Goal: Task Accomplishment & Management: Complete application form

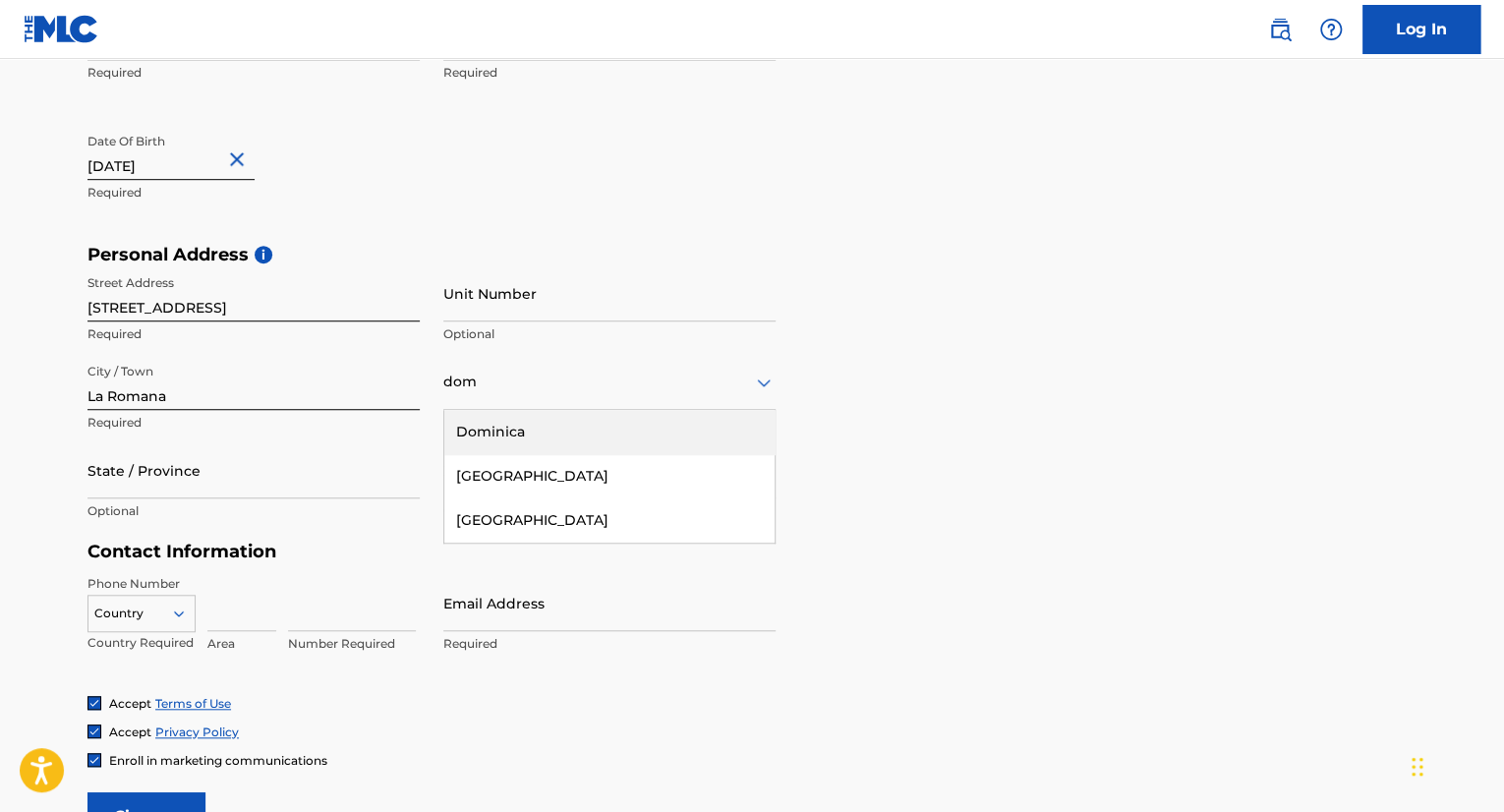
type input "domi"
click at [535, 484] on div "[GEOGRAPHIC_DATA]" at bounding box center [610, 475] width 331 height 44
click at [207, 481] on input "State / Province" at bounding box center [254, 470] width 332 height 56
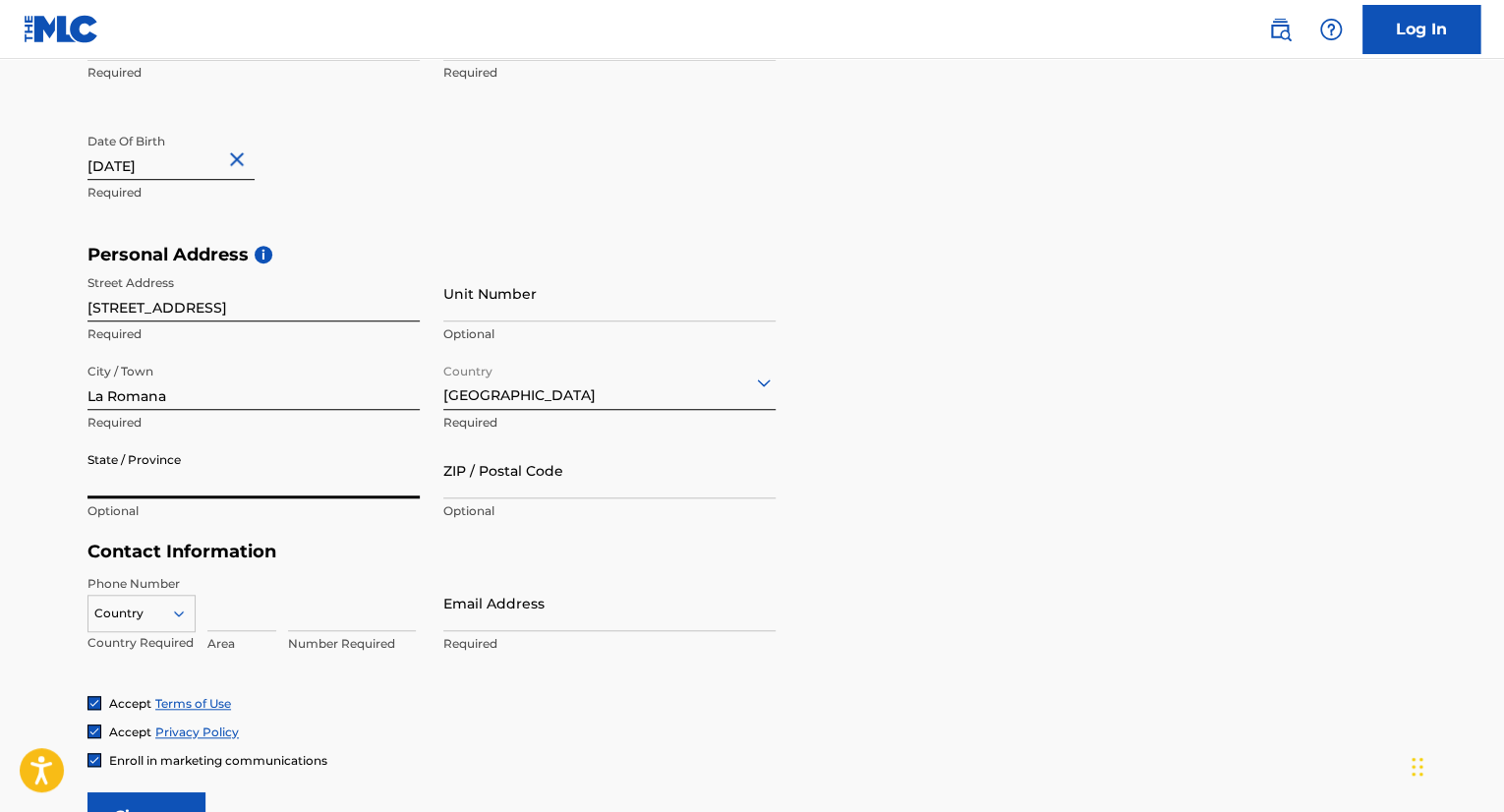
type input "La Romana"
click at [515, 471] on input "ZIP / Postal Code" at bounding box center [610, 470] width 332 height 56
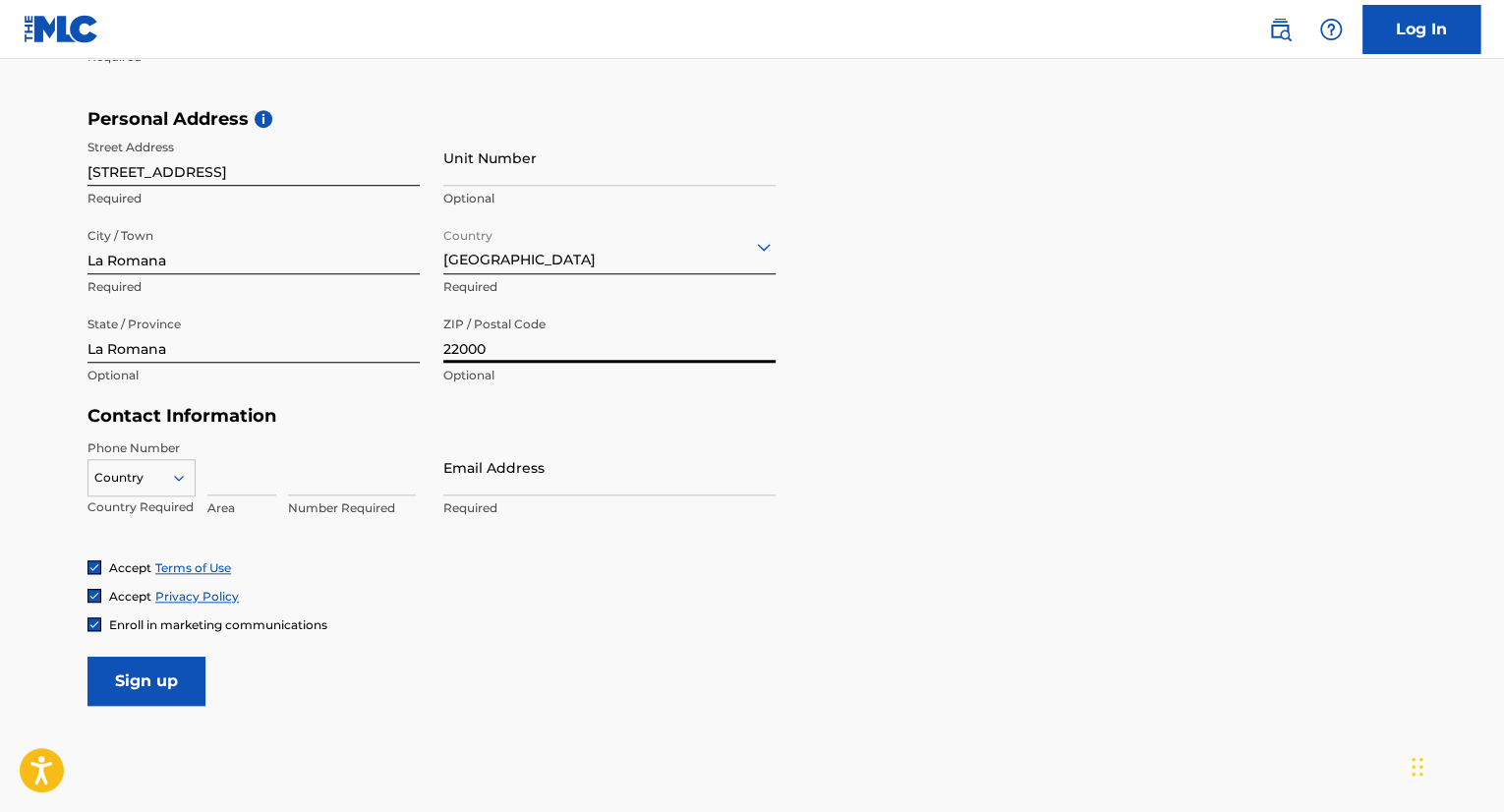
scroll to position [688, 0]
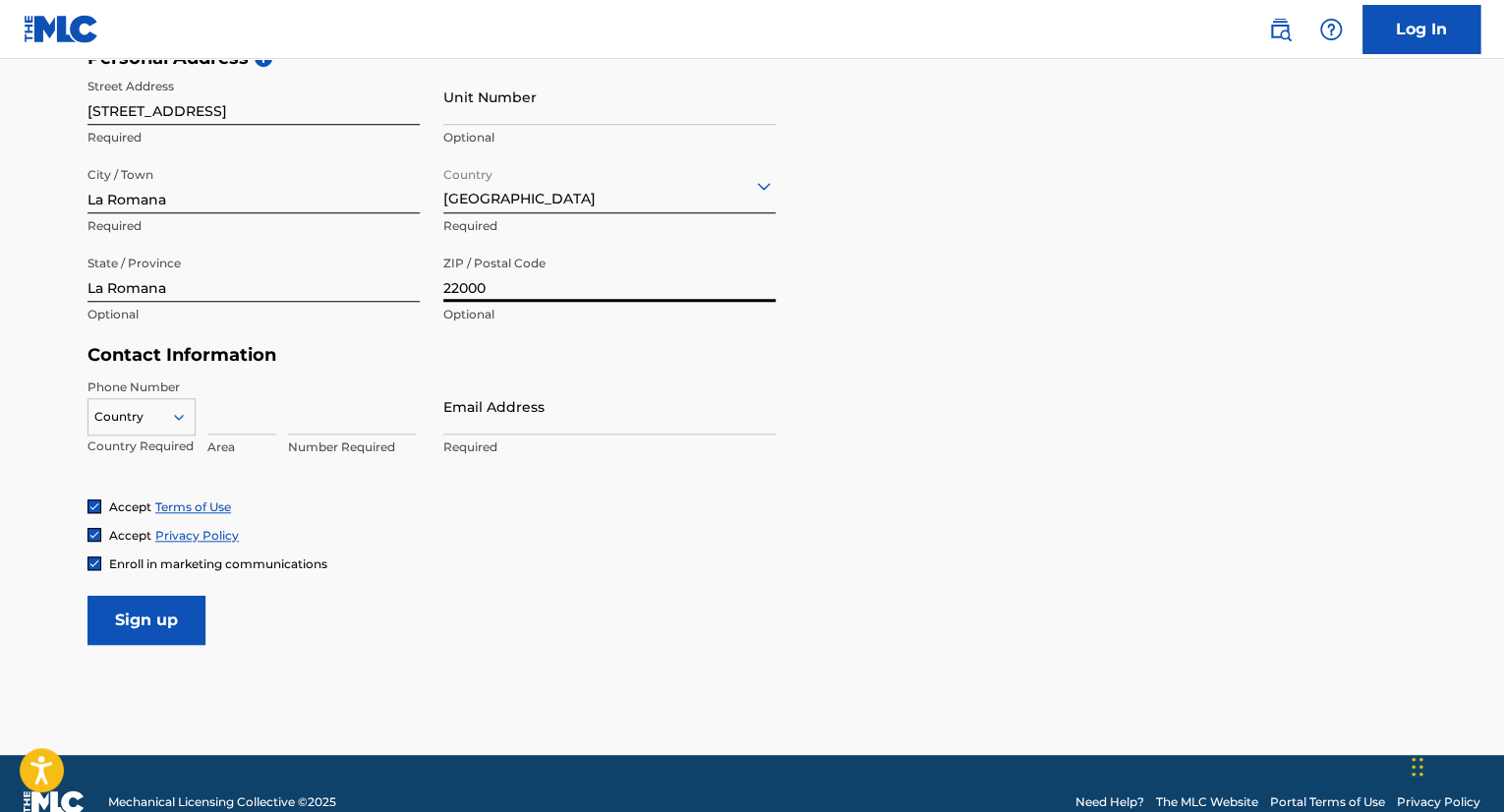
type input "22000"
click at [176, 411] on icon at bounding box center [179, 416] width 18 height 18
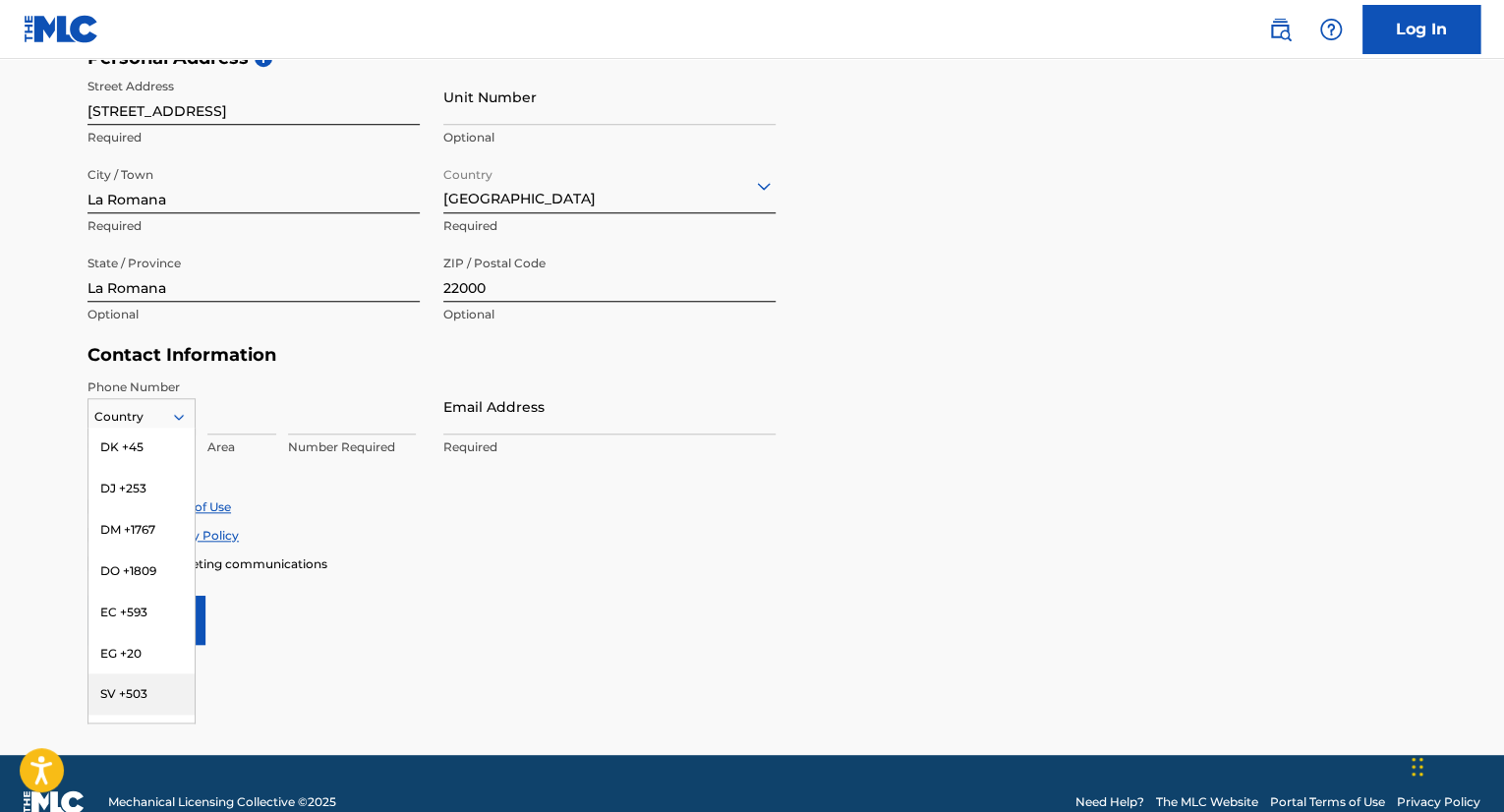
scroll to position [2063, 0]
click at [150, 590] on div "DO +1809" at bounding box center [142, 606] width 106 height 41
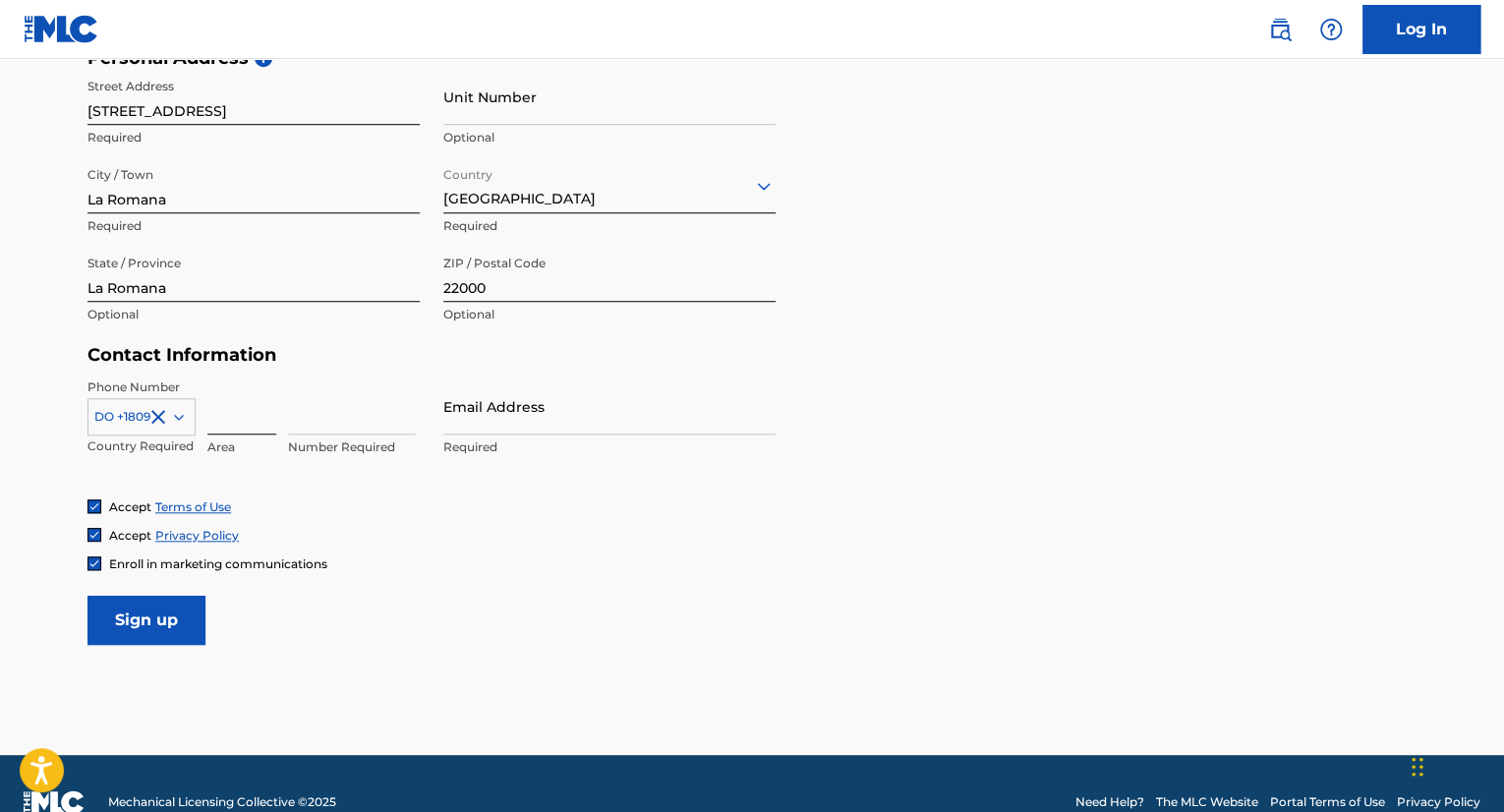
click at [232, 426] on input at bounding box center [242, 406] width 69 height 56
type input "829"
click at [317, 416] on input at bounding box center [352, 406] width 128 height 56
type input "5086078"
click at [513, 406] on input "Email Address" at bounding box center [610, 406] width 332 height 56
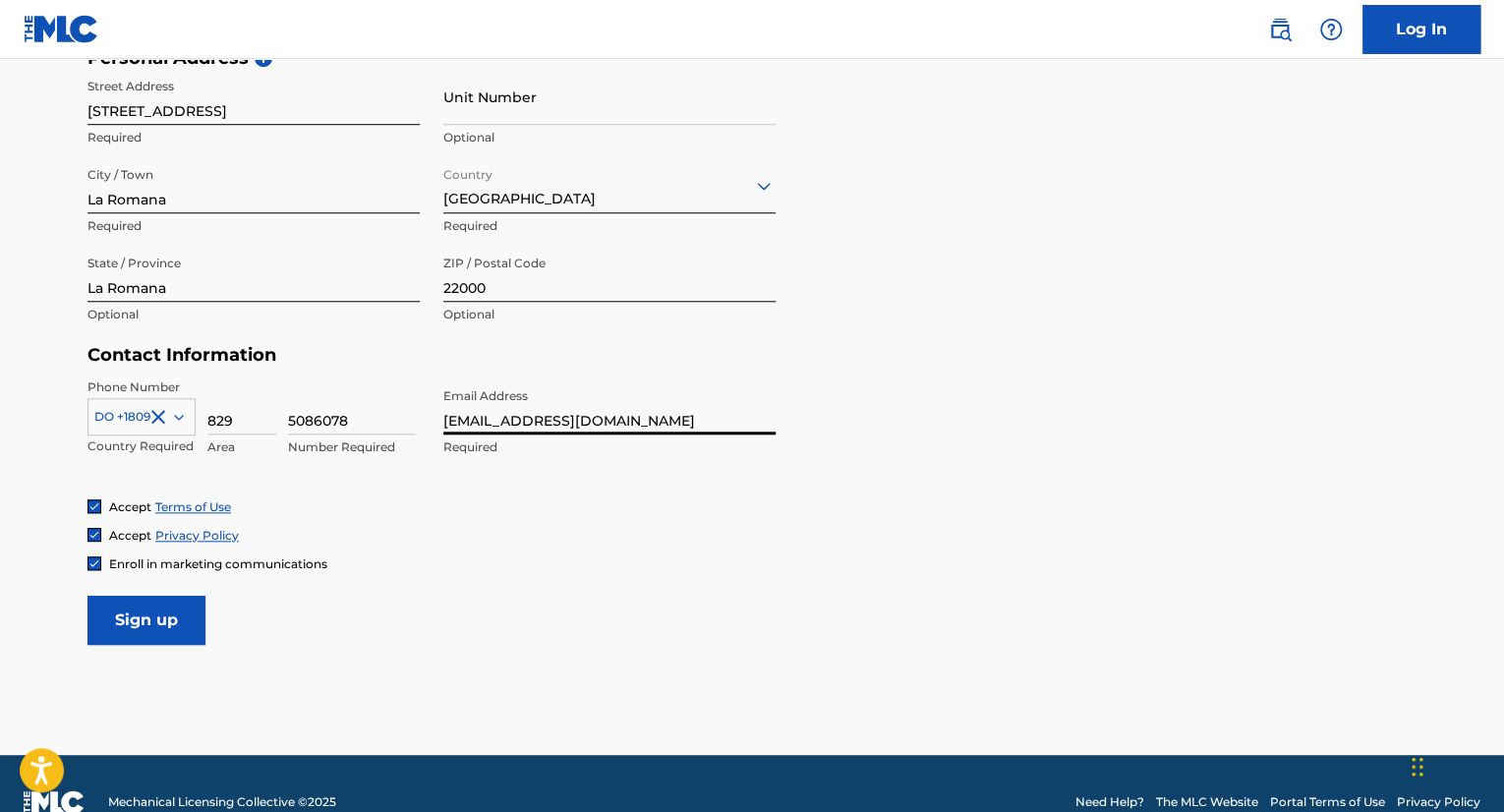
type input "[EMAIL_ADDRESS][DOMAIN_NAME]"
click at [501, 586] on form "User Information First Name [PERSON_NAME] Required Last Name [PERSON_NAME] Requ…" at bounding box center [752, 209] width 1329 height 872
click at [166, 602] on input "Sign up" at bounding box center [147, 619] width 118 height 49
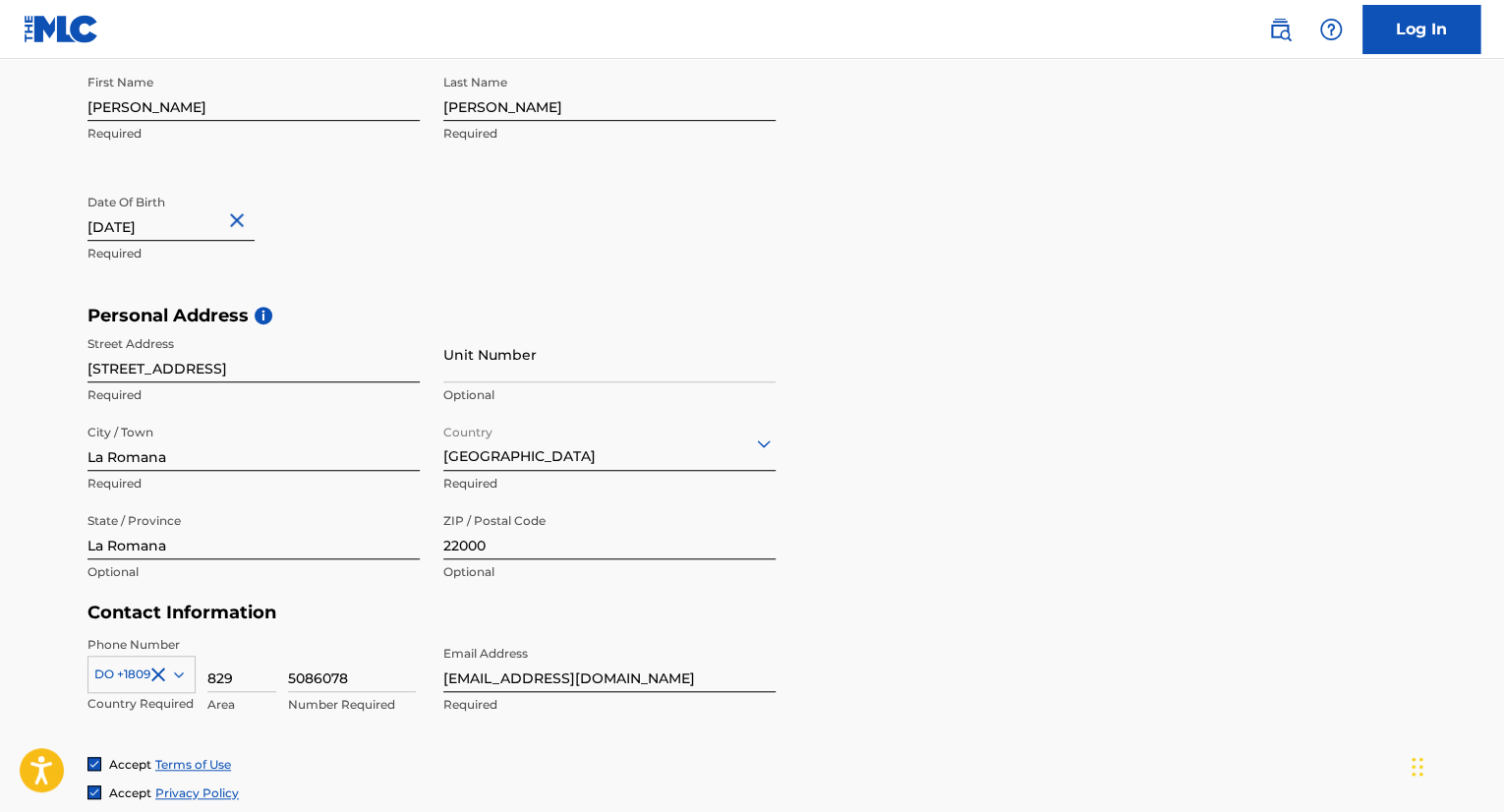
scroll to position [688, 0]
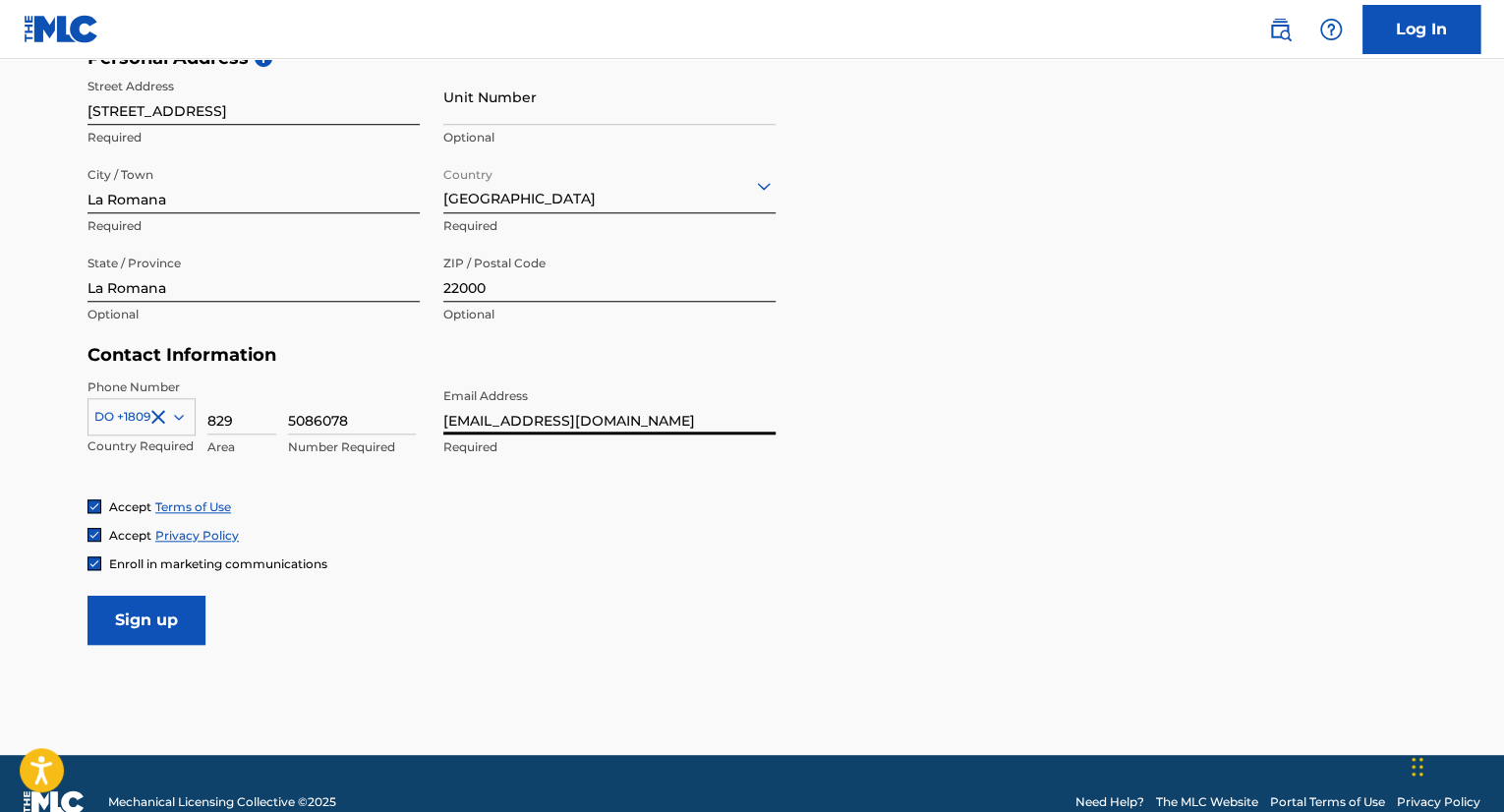
drag, startPoint x: 658, startPoint y: 423, endPoint x: 422, endPoint y: 424, distance: 236.0
click at [422, 424] on div "Phone Number DO +1809 Country Required 829 Area 5086078 Number Required Email A…" at bounding box center [432, 438] width 689 height 120
click at [1418, 25] on link "Log In" at bounding box center [1421, 29] width 118 height 49
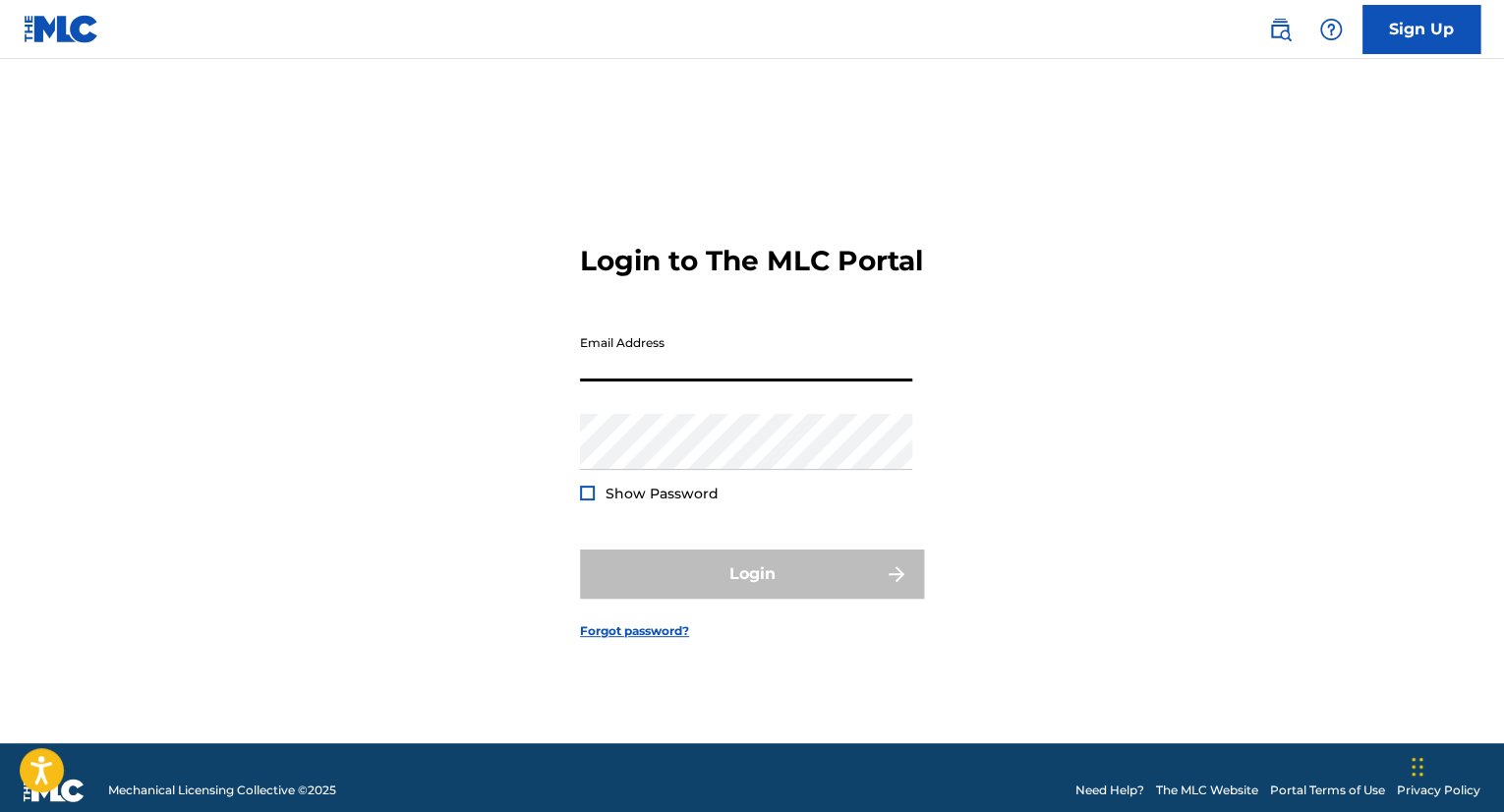
click at [625, 369] on input "Email Address" at bounding box center [746, 354] width 332 height 56
paste input "[EMAIL_ADDRESS][DOMAIN_NAME]"
type input "[EMAIL_ADDRESS][DOMAIN_NAME]"
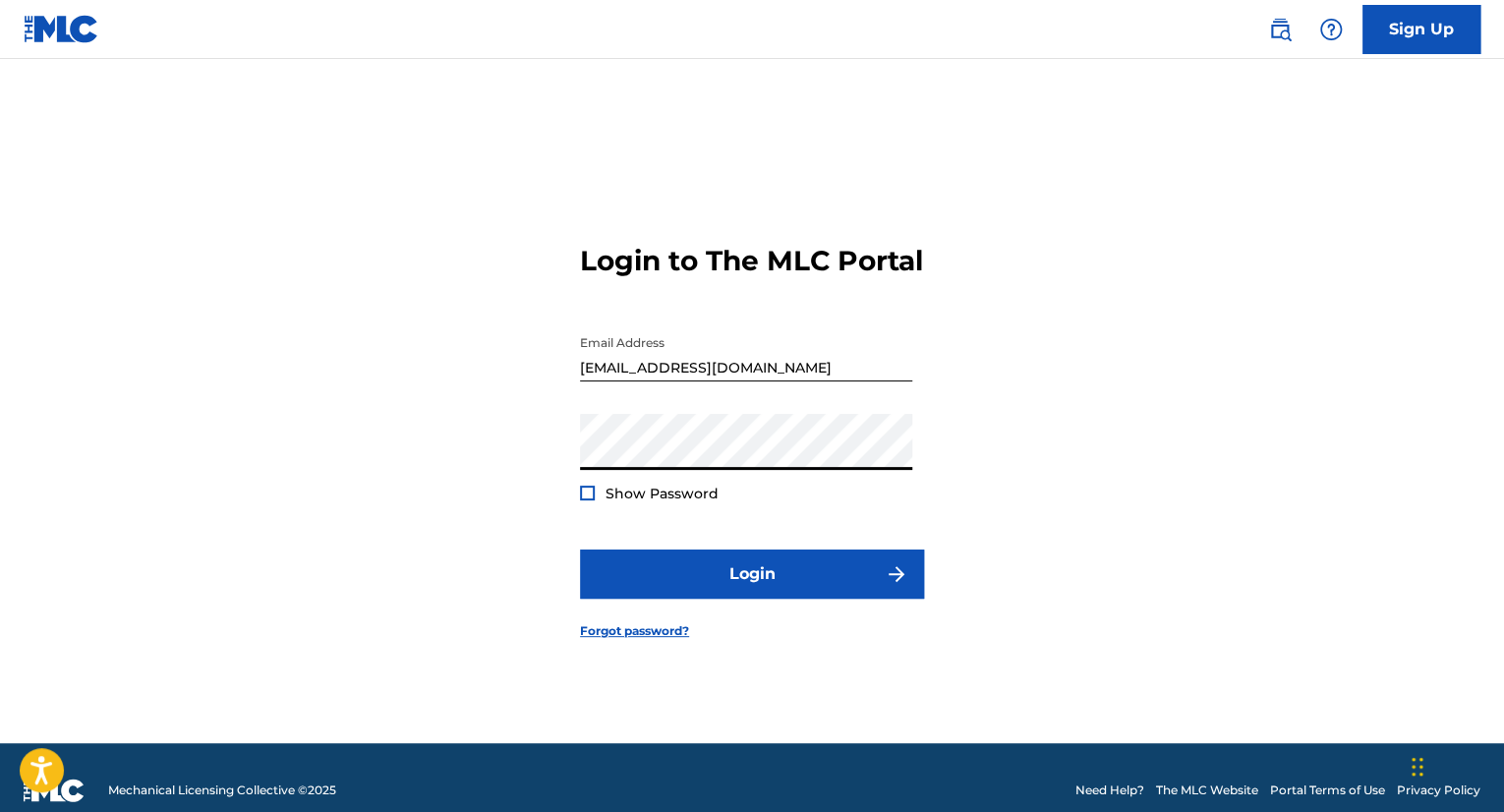
click at [580, 549] on button "Login" at bounding box center [752, 573] width 344 height 49
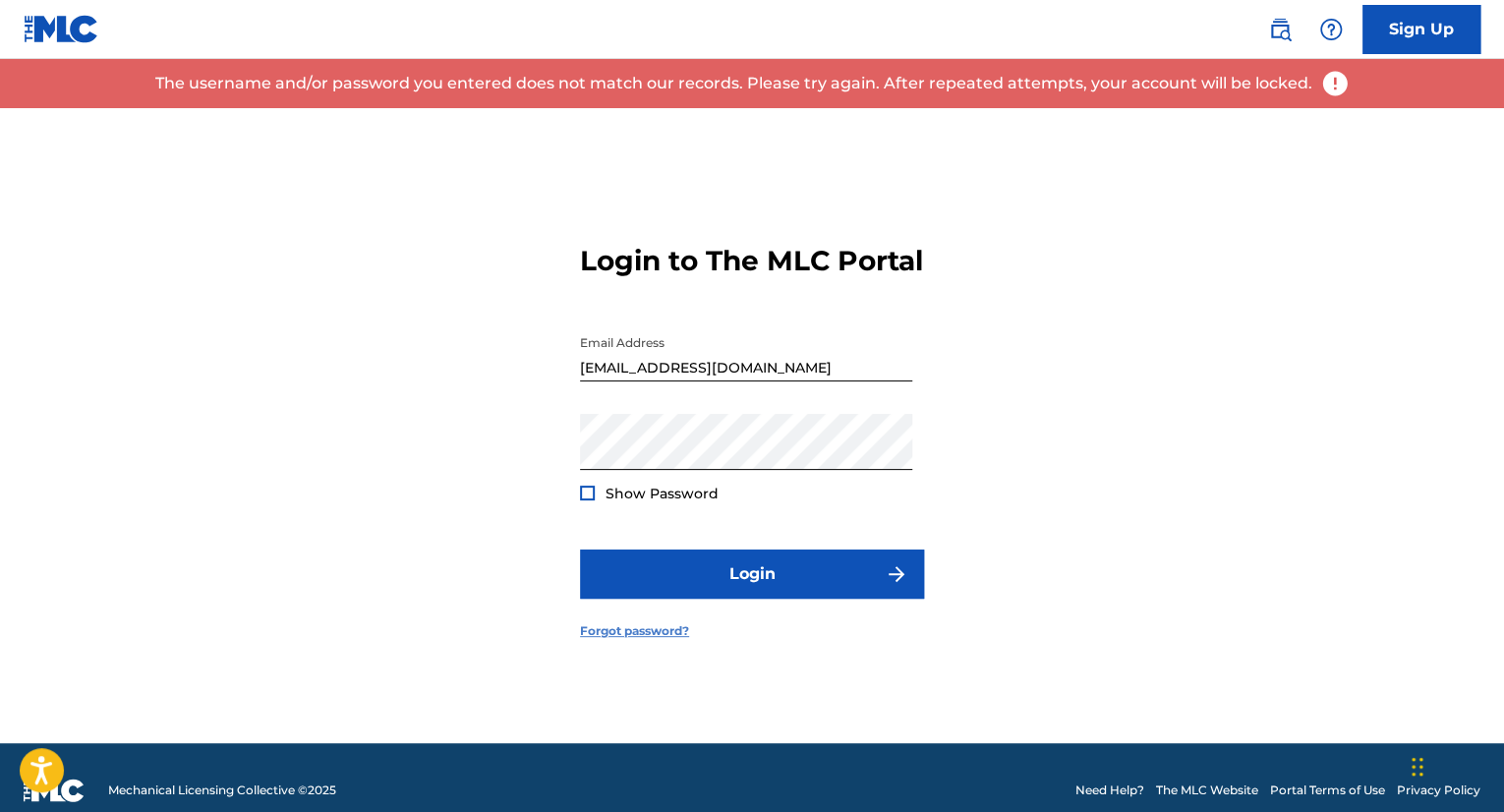
click at [643, 639] on link "Forgot password?" at bounding box center [634, 631] width 109 height 18
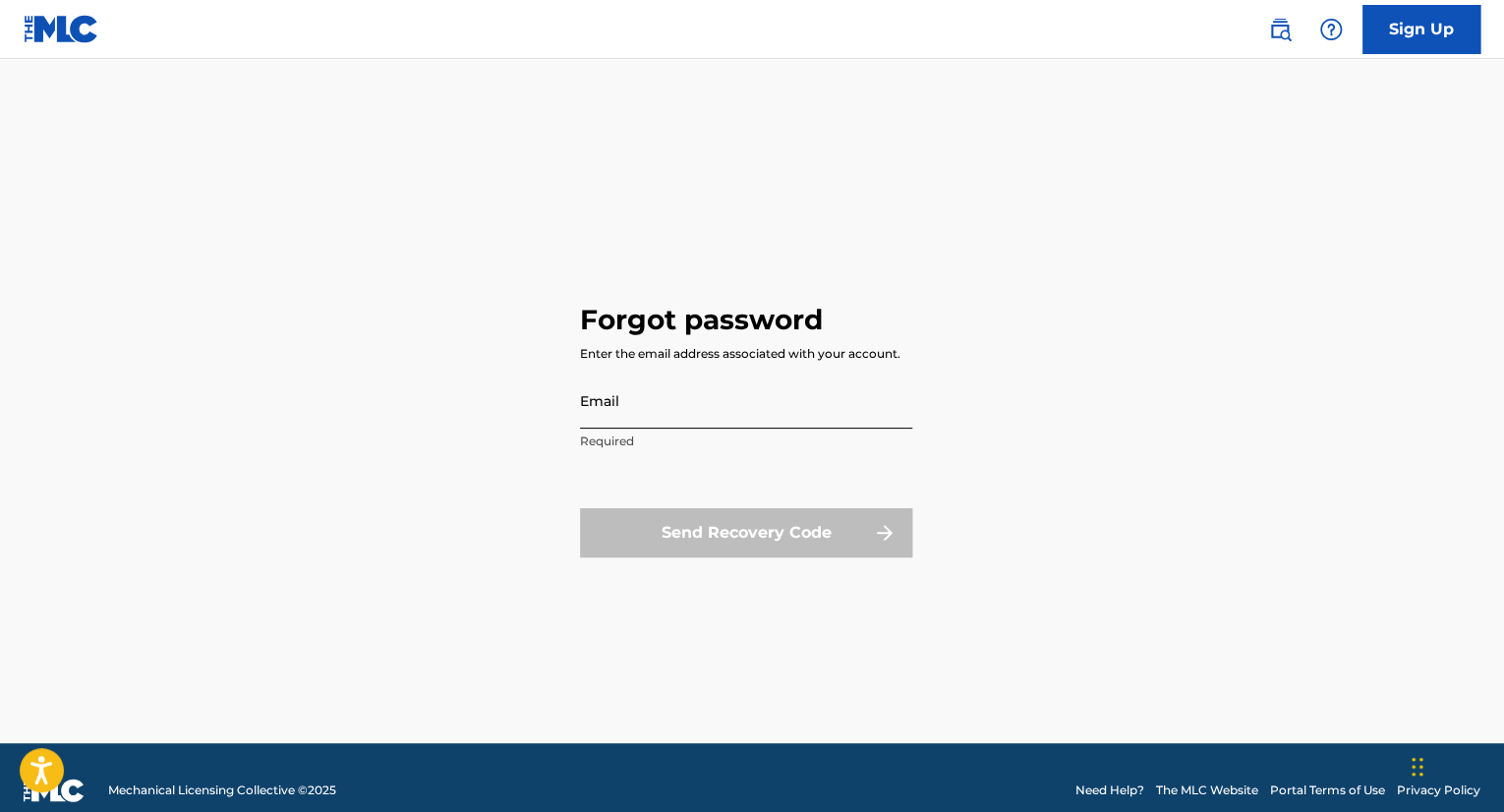
click at [640, 396] on input "Email" at bounding box center [746, 401] width 332 height 56
type input "[EMAIL_ADDRESS][DOMAIN_NAME]"
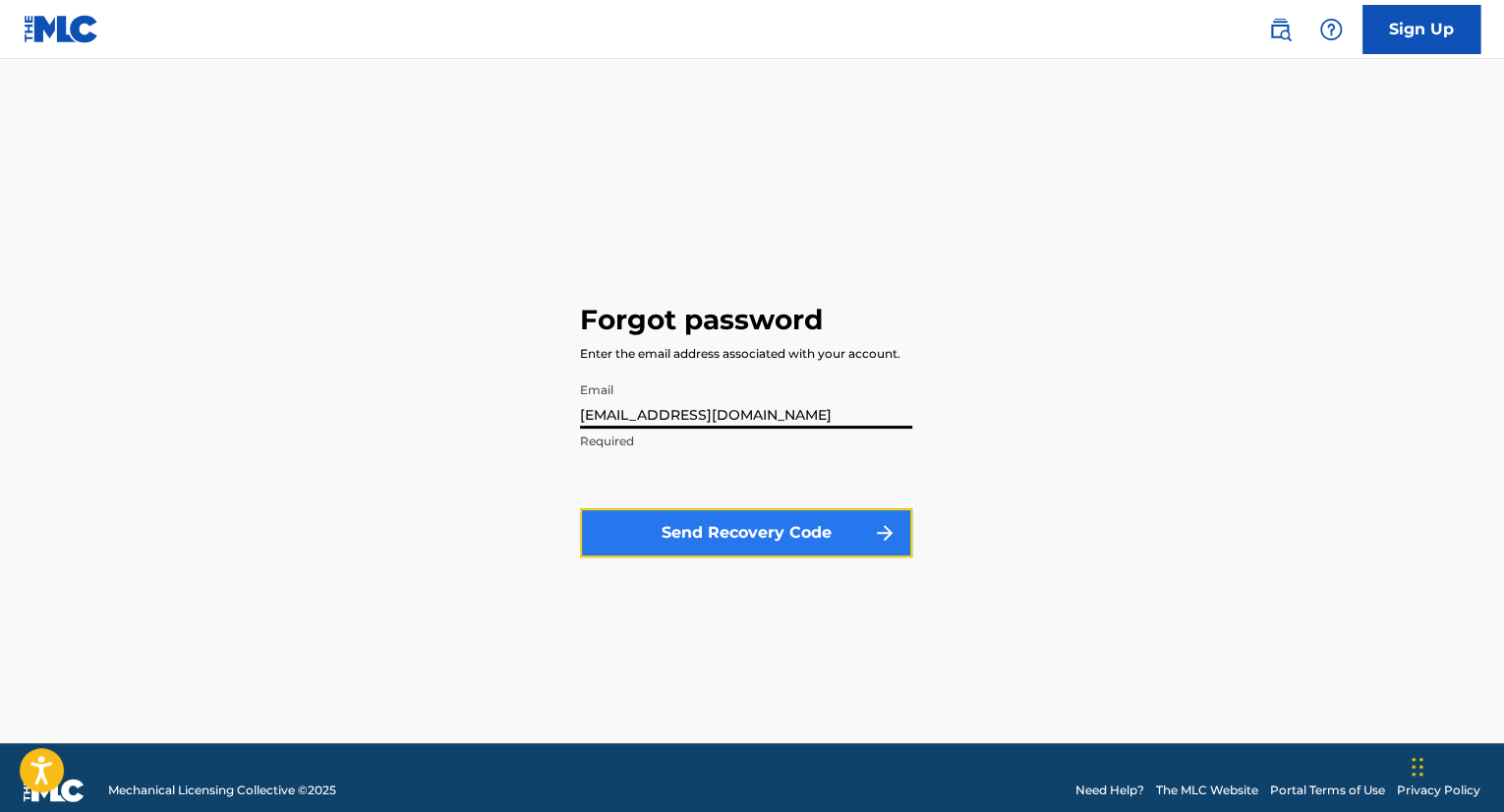
click at [707, 540] on button "Send Recovery Code" at bounding box center [746, 532] width 332 height 49
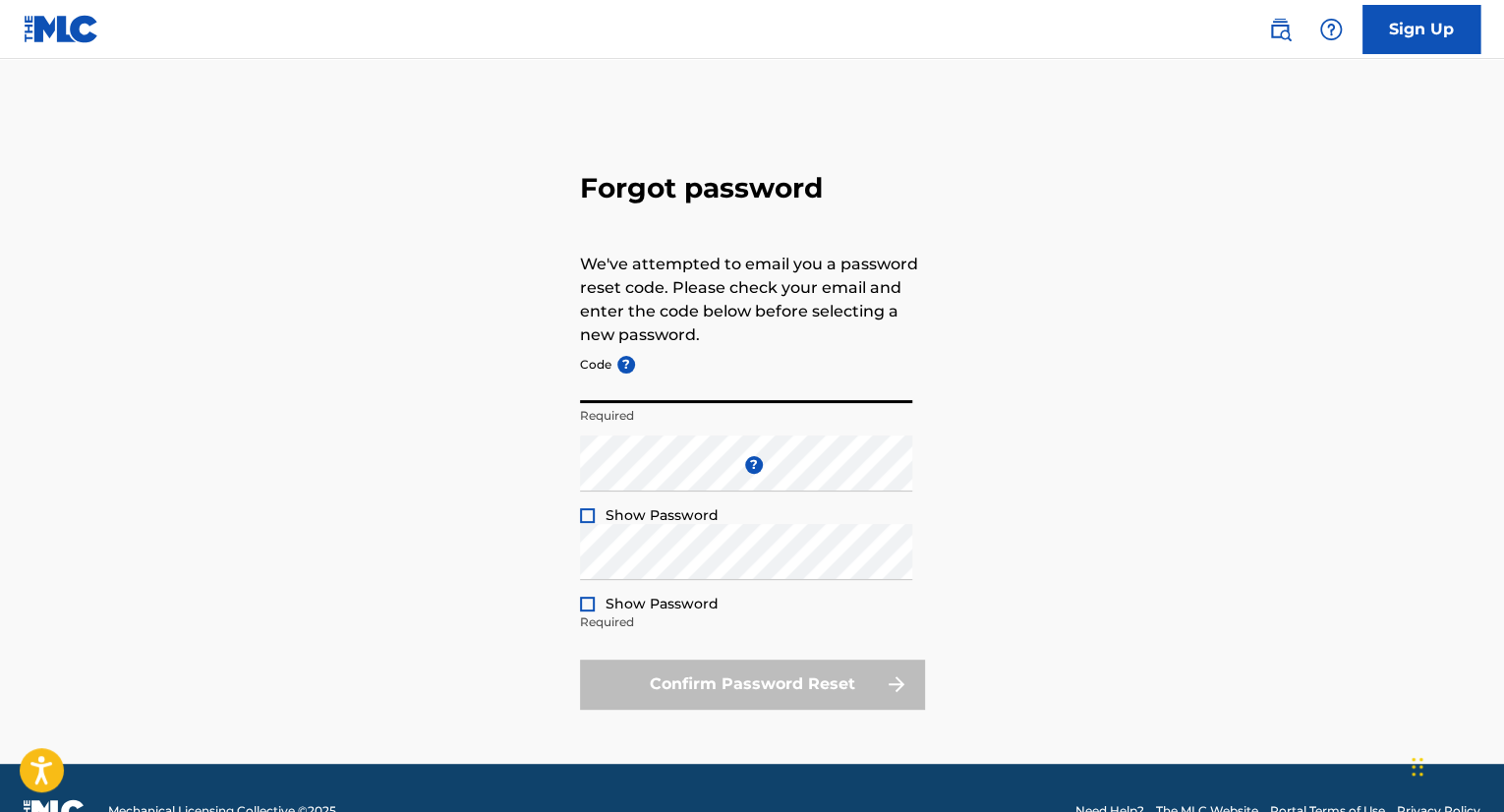
click at [680, 383] on input "Code ?" at bounding box center [746, 375] width 332 height 56
click at [633, 387] on input "Code ?" at bounding box center [746, 375] width 332 height 56
paste input "FP_956036613e05d38ab0c403d2f8f8"
type input "FP_956036613e05d38ab0c403d2f8f8"
click at [505, 470] on div "Forgot password We've attempted to email you a password reset code. Please chec…" at bounding box center [752, 435] width 1376 height 655
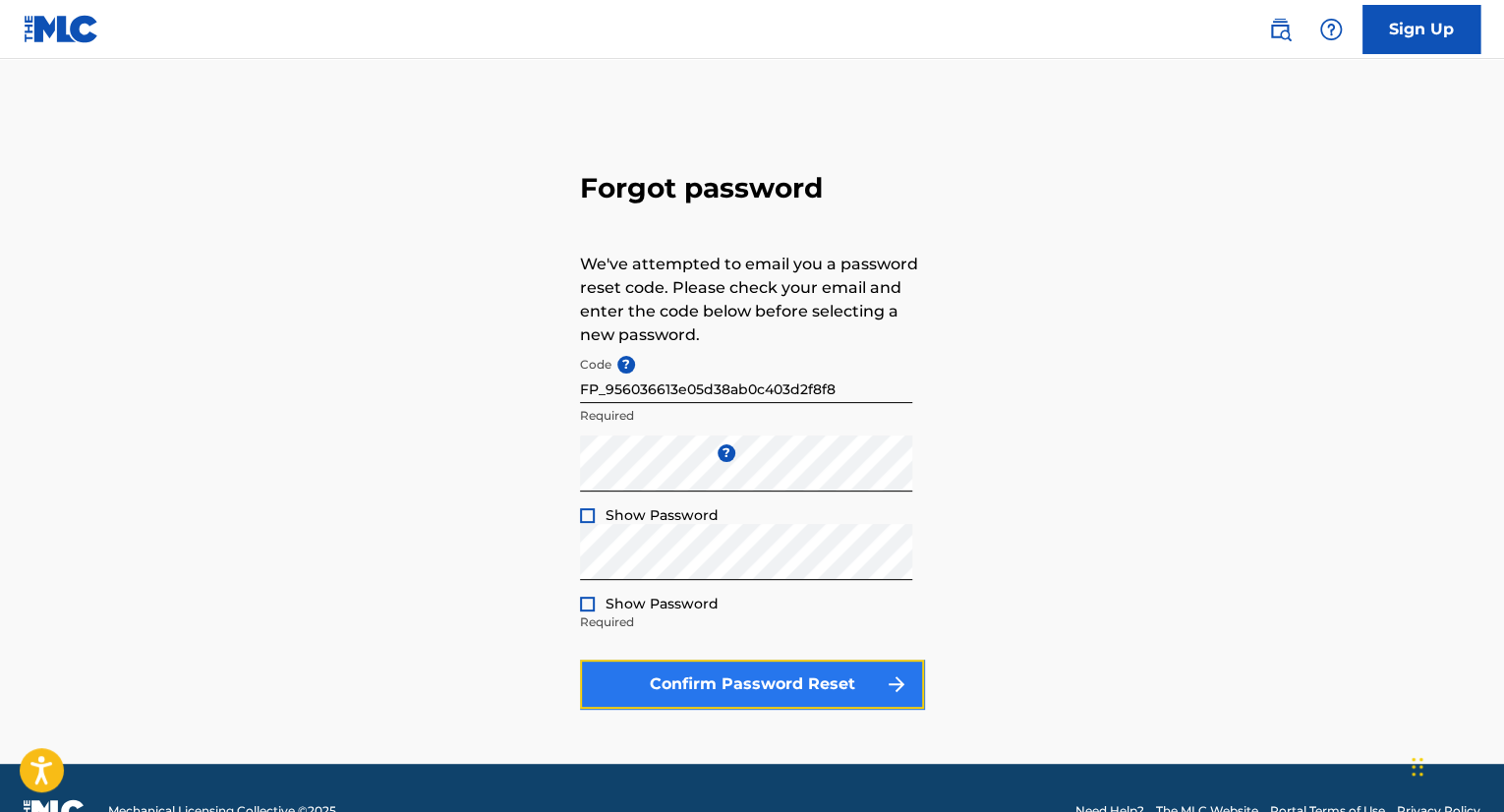
click at [749, 693] on button "Confirm Password Reset" at bounding box center [752, 683] width 344 height 49
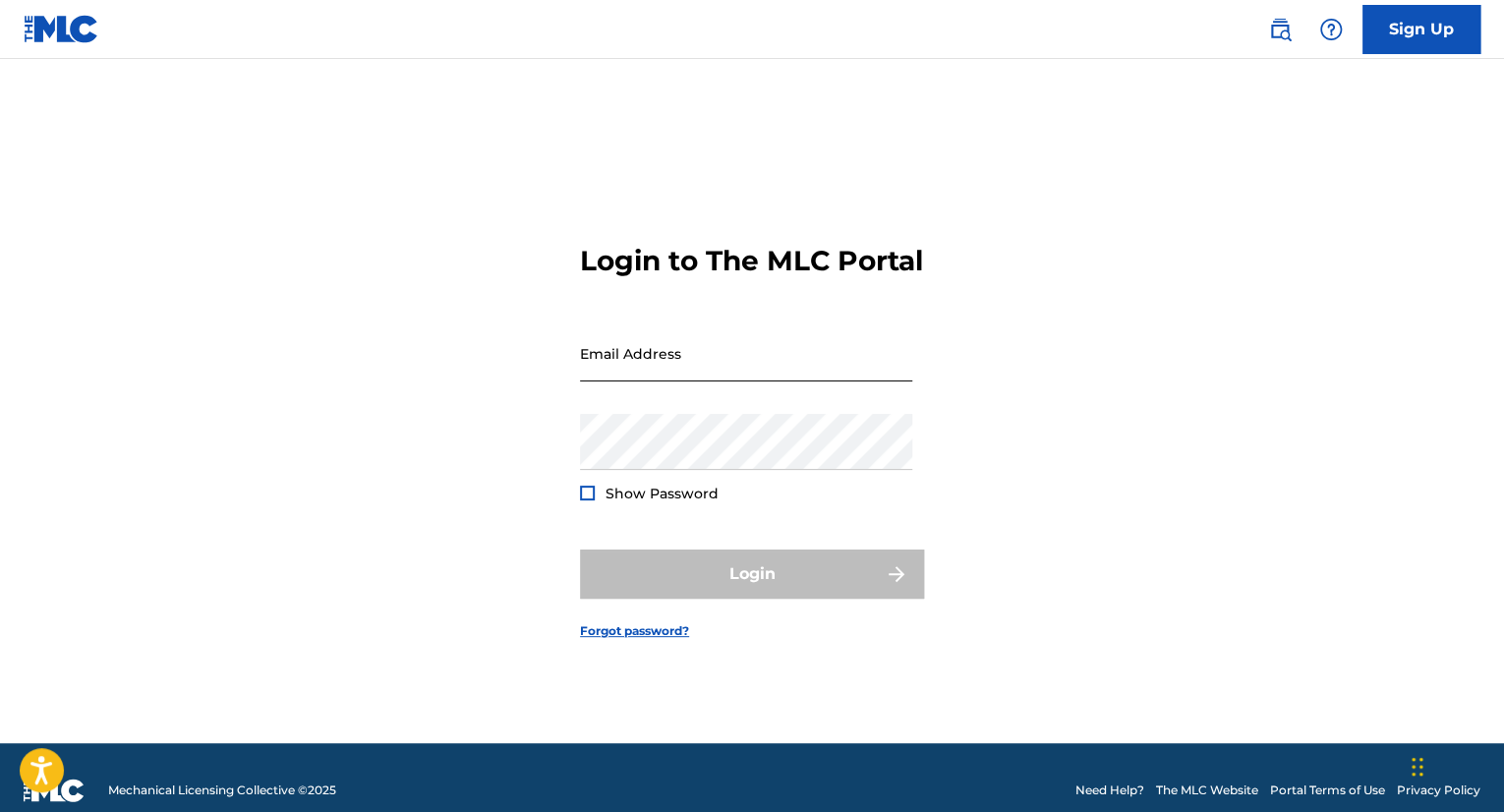
click at [689, 367] on input "Email Address" at bounding box center [746, 354] width 332 height 56
click at [619, 374] on input "Email Address" at bounding box center [746, 354] width 332 height 56
type input "[EMAIL_ADDRESS][DOMAIN_NAME]"
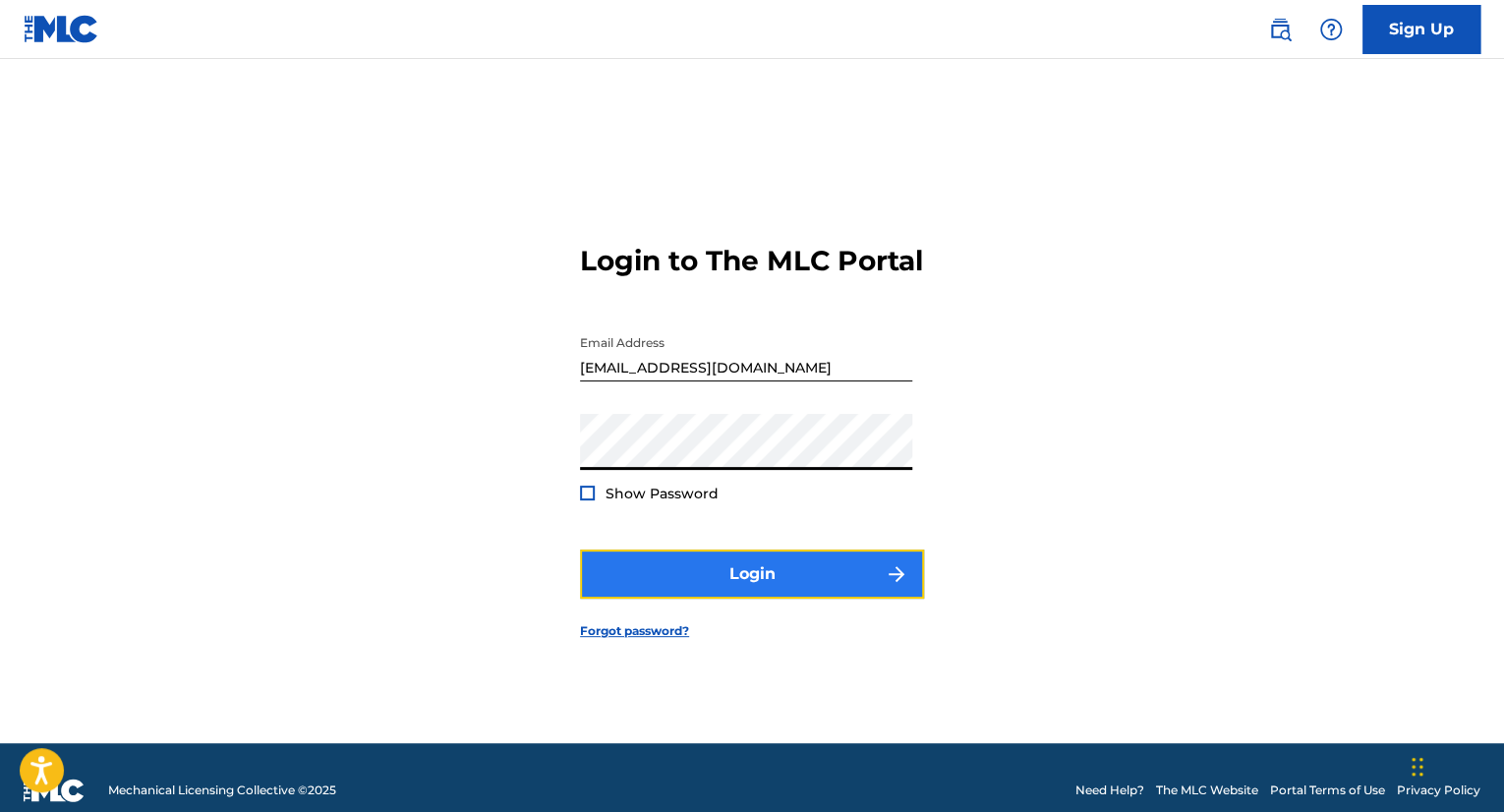
click at [786, 598] on button "Login" at bounding box center [752, 573] width 344 height 49
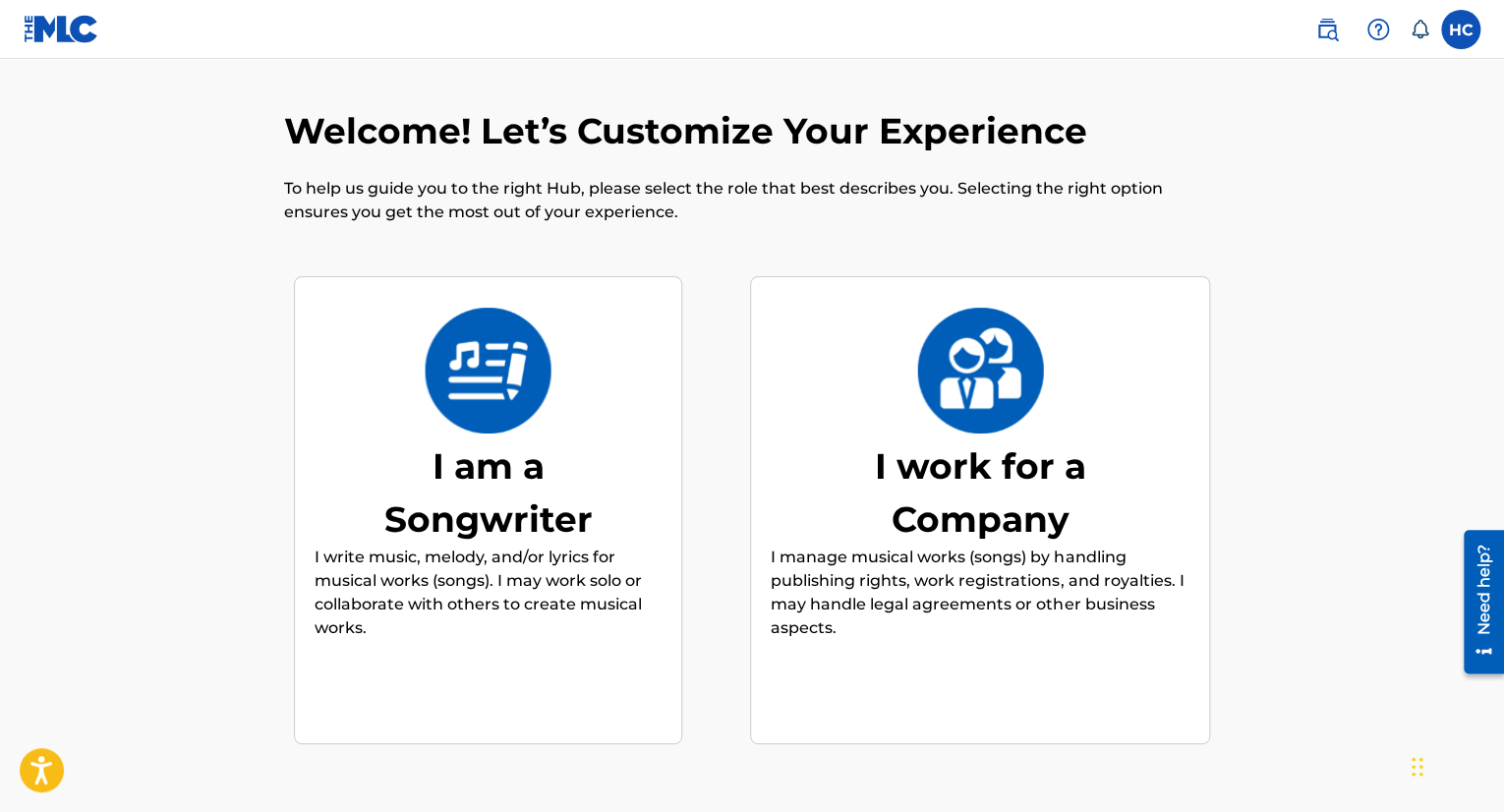
click at [469, 371] on img at bounding box center [488, 371] width 129 height 126
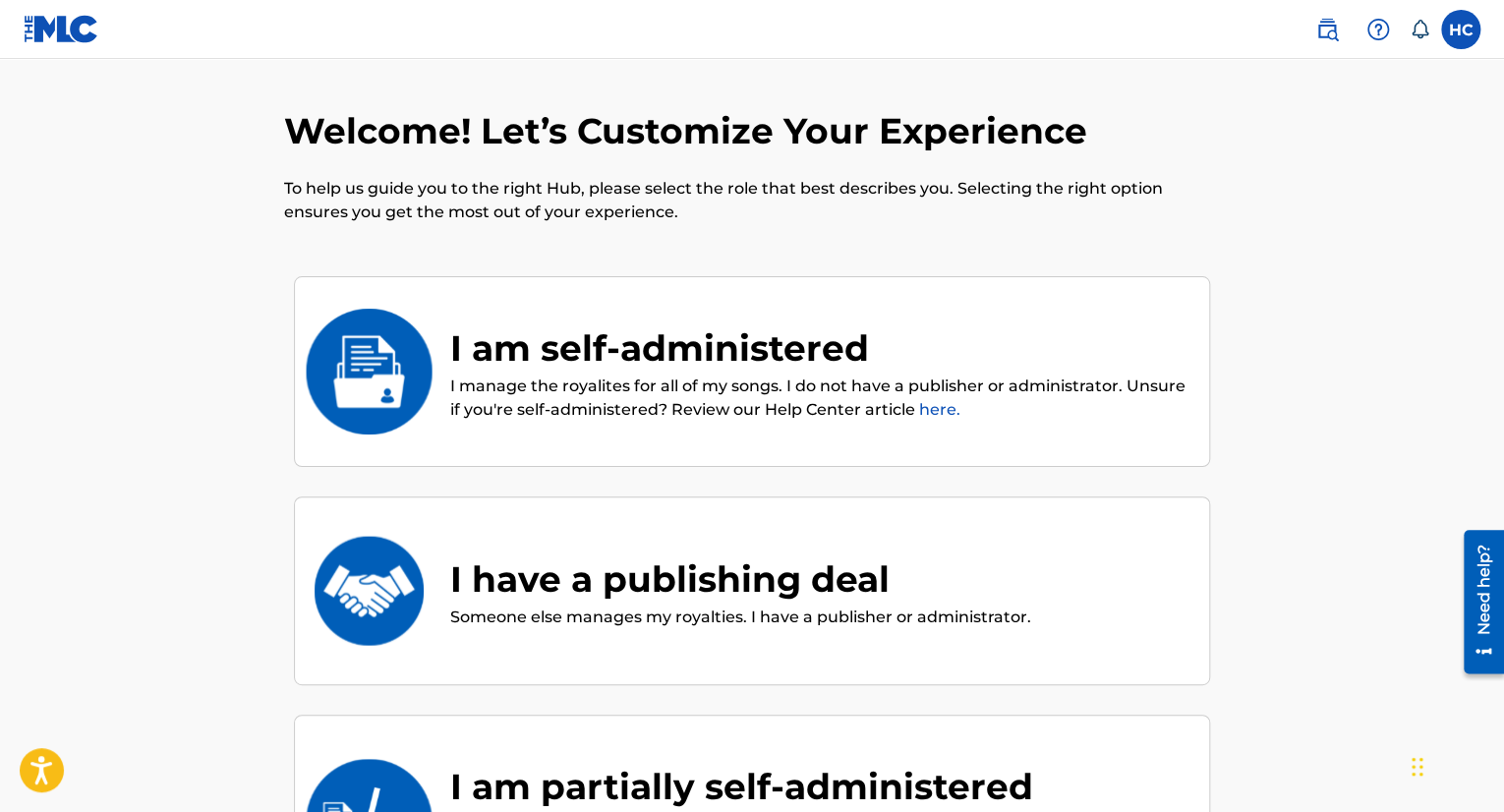
click at [37, 37] on img at bounding box center [62, 29] width 76 height 29
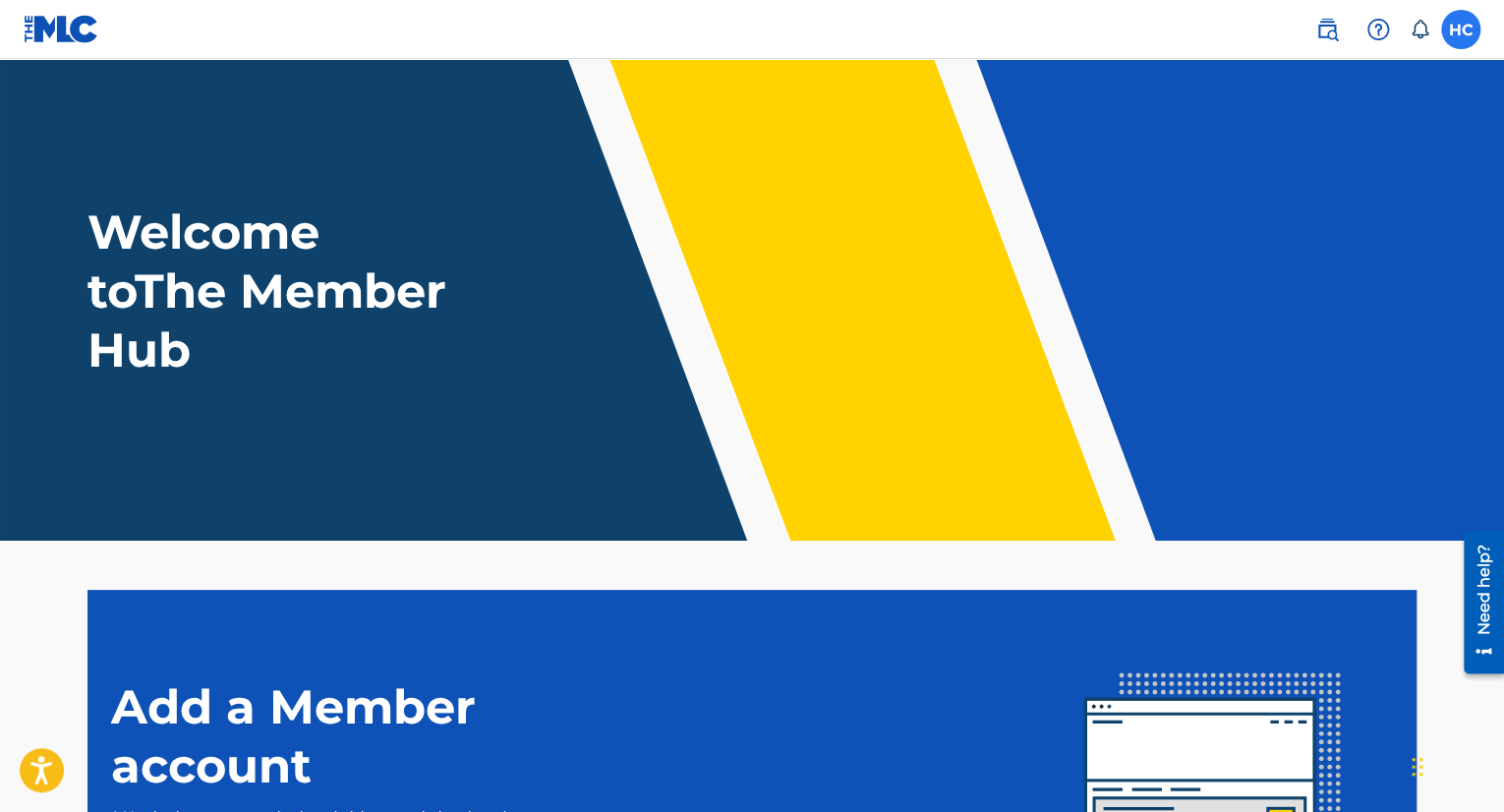
click at [1458, 39] on label at bounding box center [1460, 29] width 39 height 39
click at [1461, 30] on input "HC [PERSON_NAME] [EMAIL_ADDRESS][DOMAIN_NAME] Notification Preferences Profile …" at bounding box center [1461, 30] width 0 height 0
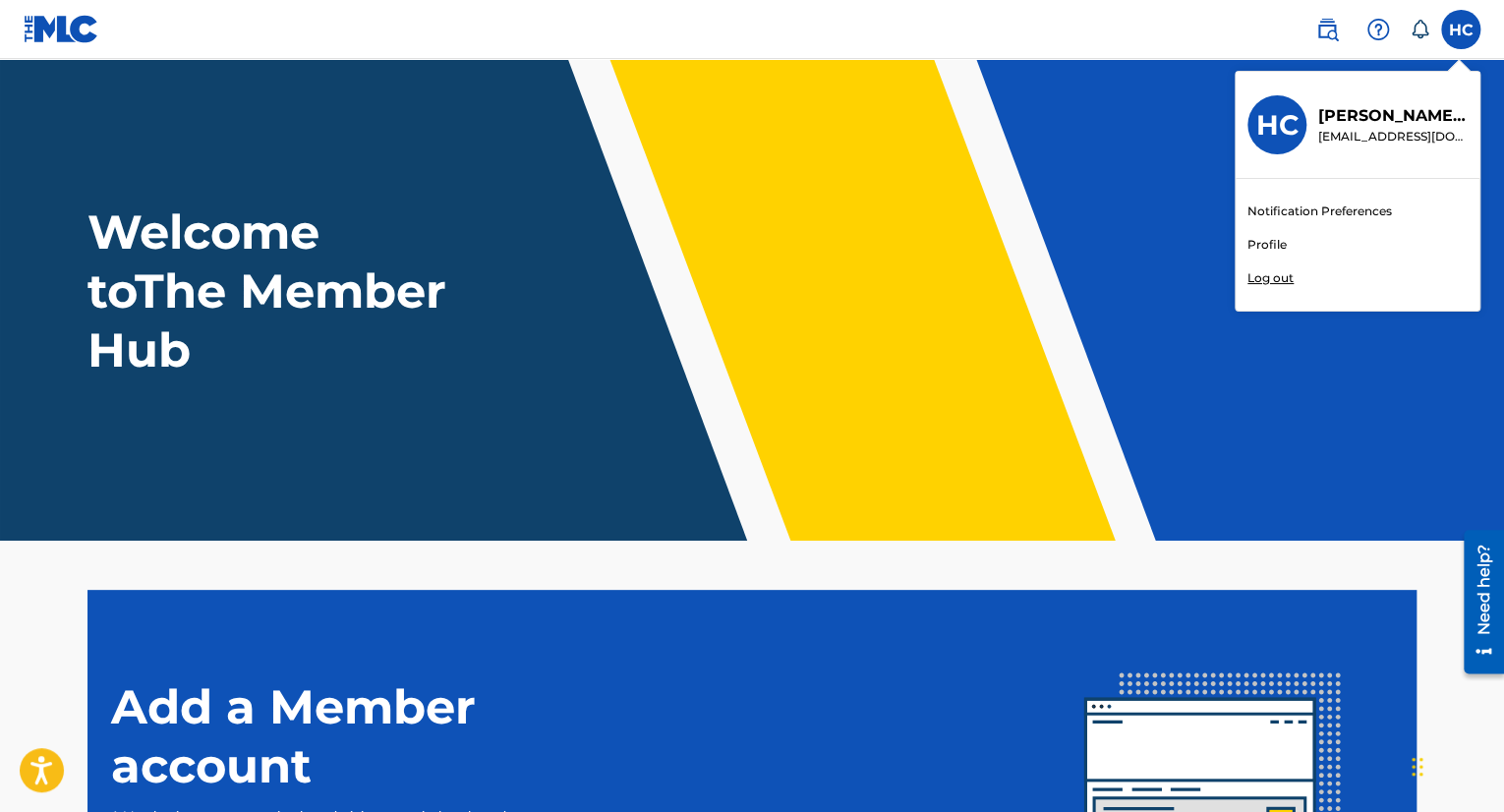
scroll to position [89, 0]
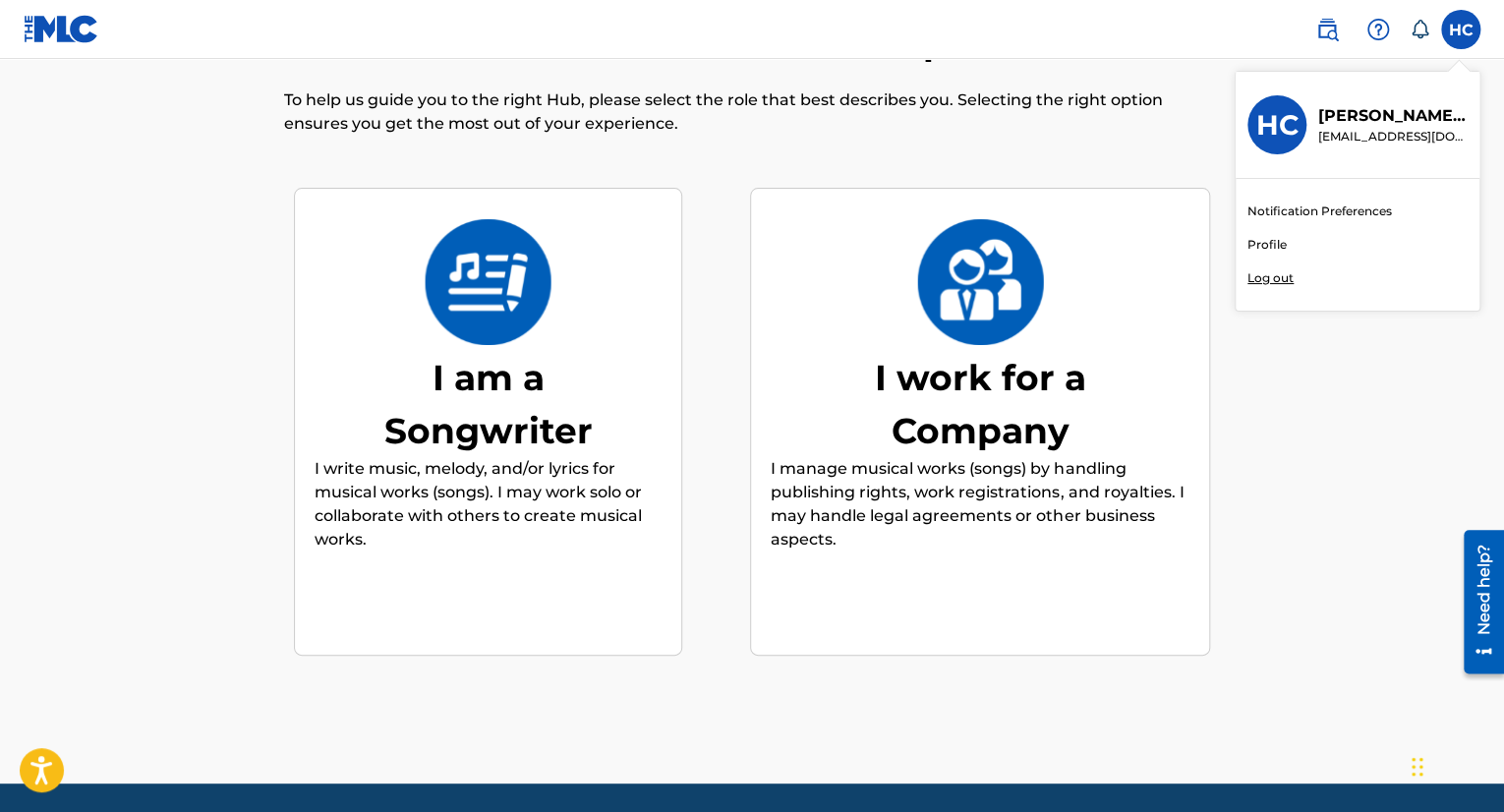
click at [452, 299] on img at bounding box center [488, 282] width 129 height 126
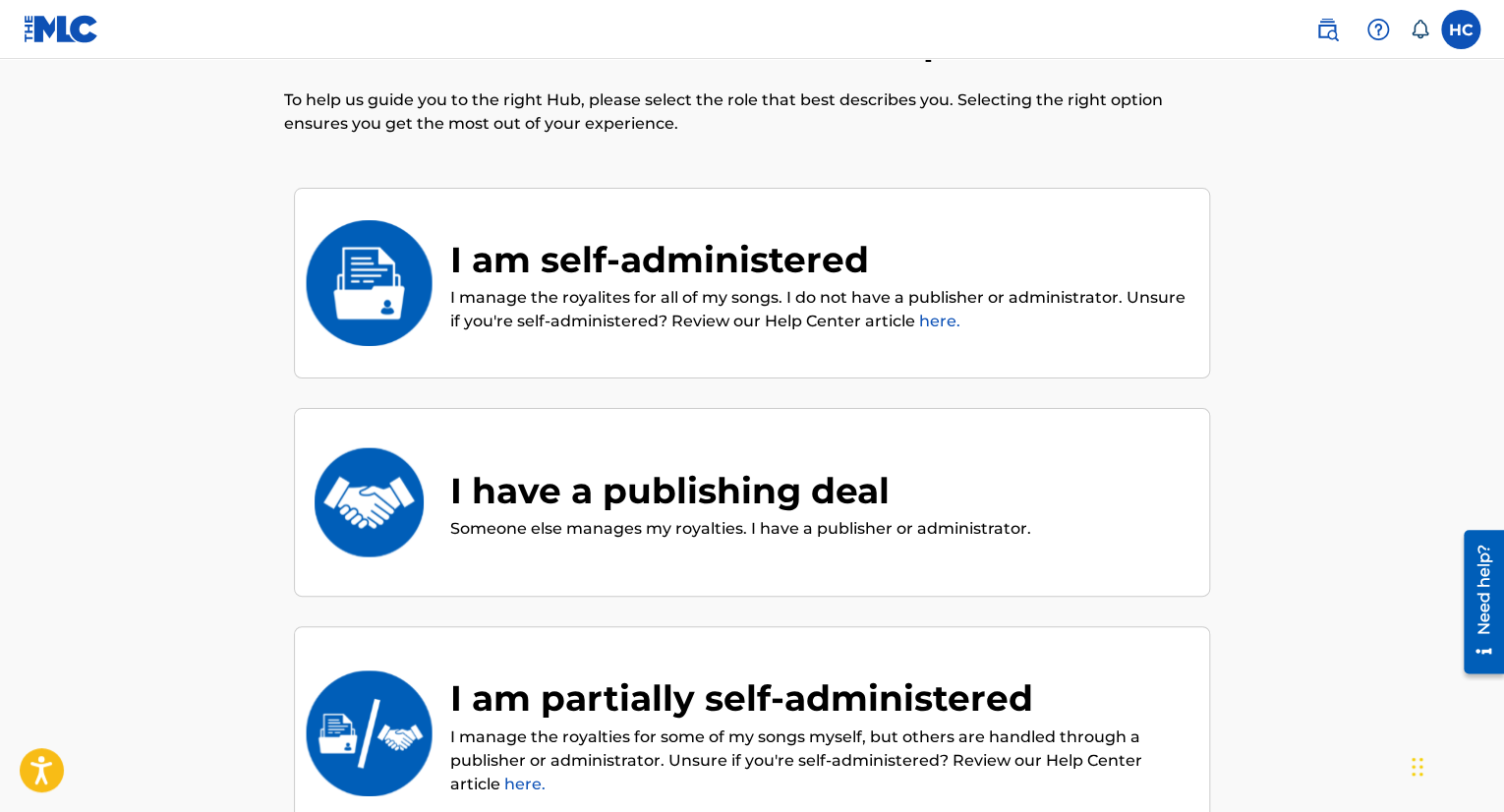
click at [526, 271] on div "I am self-administered" at bounding box center [820, 259] width 740 height 53
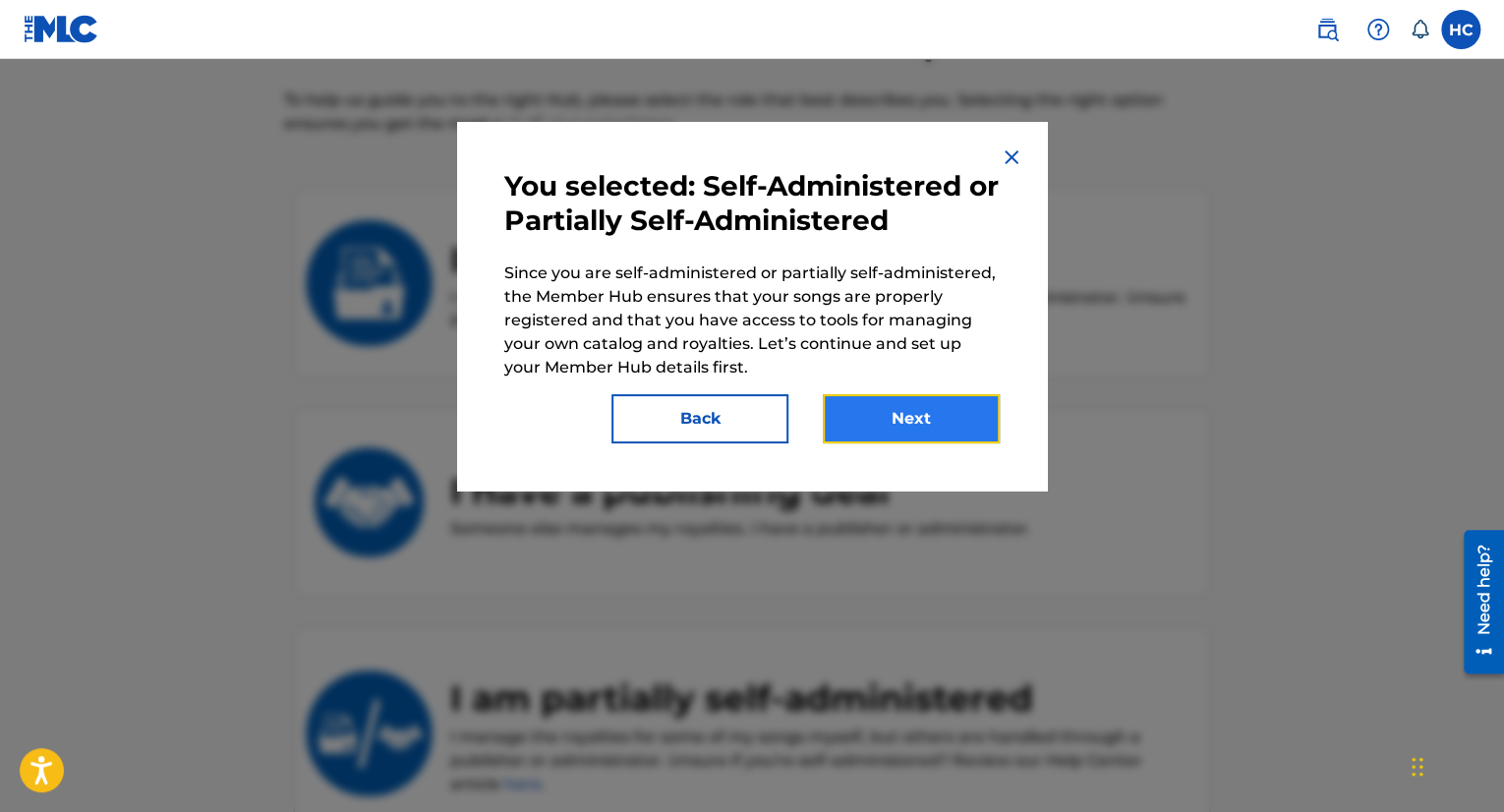
click at [872, 418] on button "Next" at bounding box center [910, 417] width 177 height 49
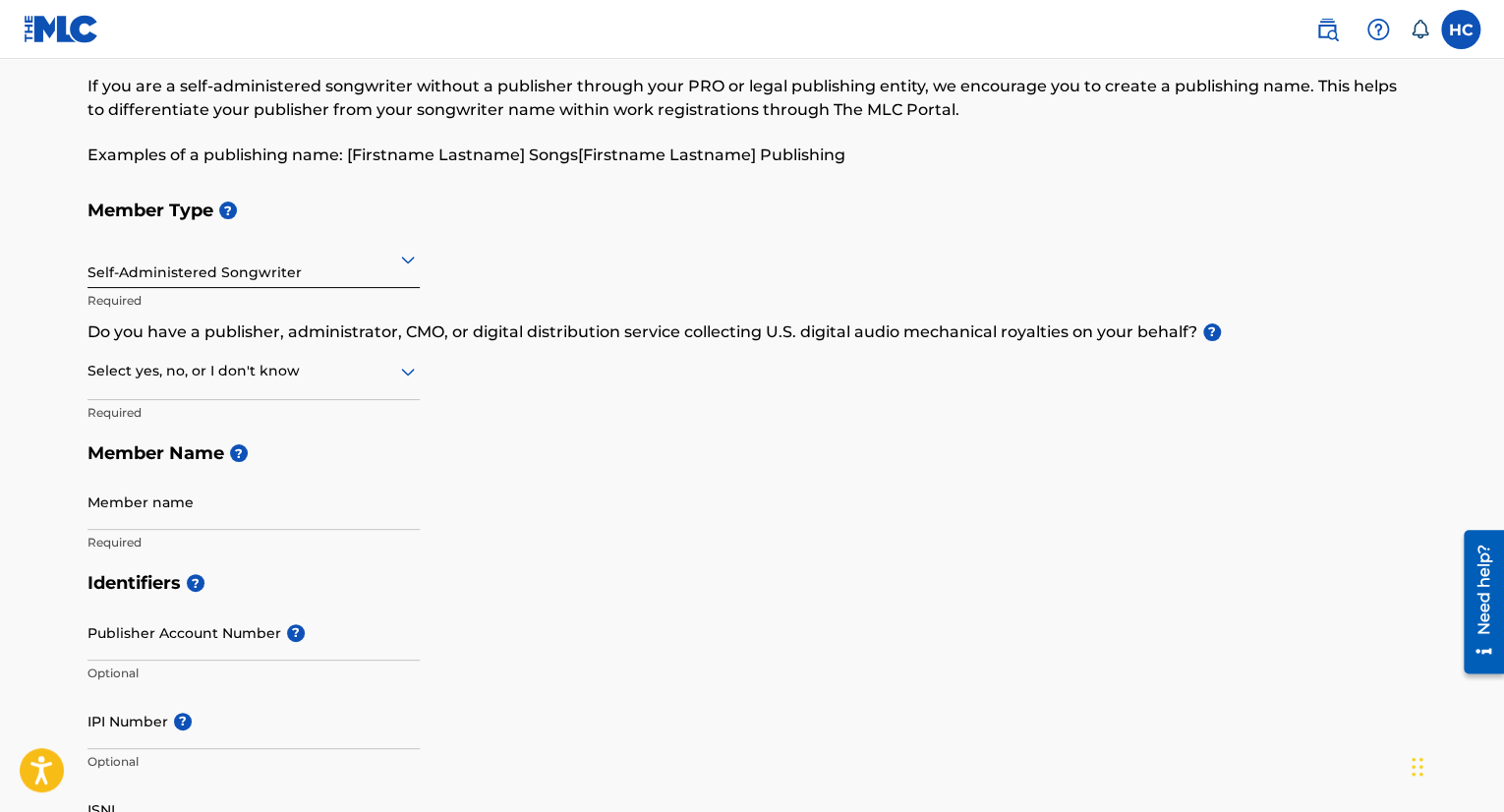
scroll to position [98, 0]
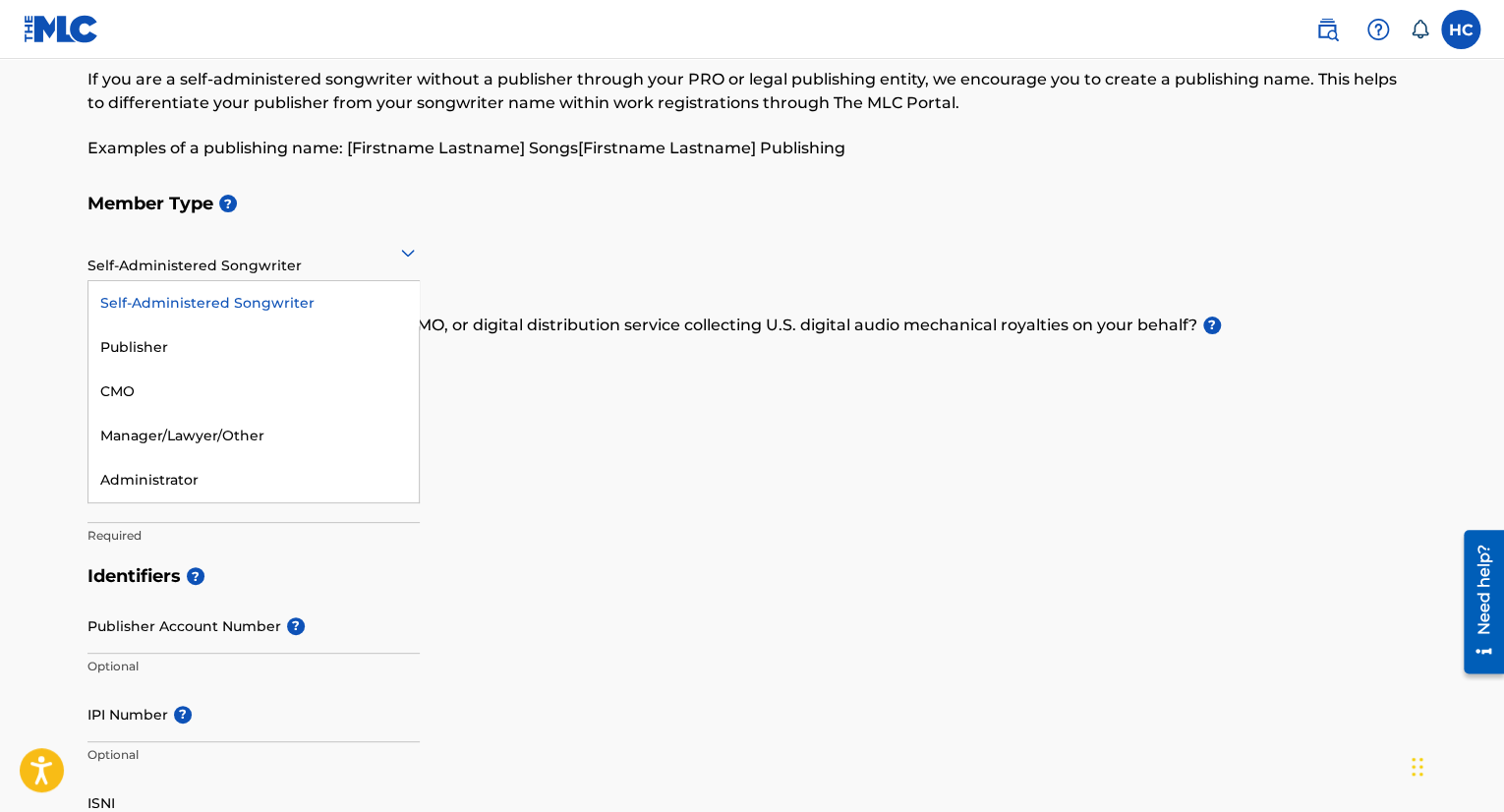
click at [283, 257] on div at bounding box center [254, 252] width 332 height 25
click at [135, 337] on div "Publisher" at bounding box center [254, 348] width 331 height 44
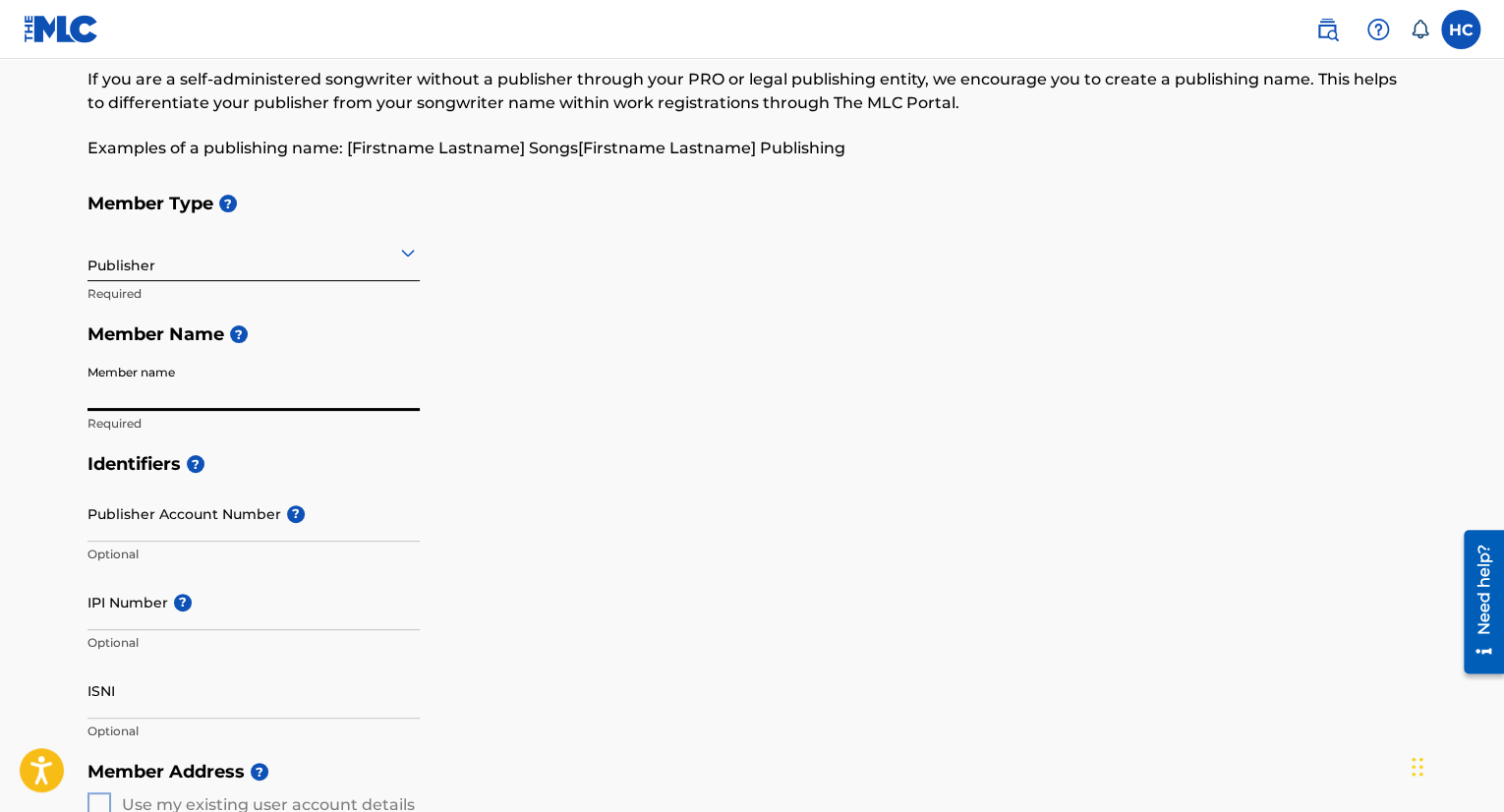
click at [180, 385] on input "Member name" at bounding box center [254, 383] width 332 height 56
